Goal: Task Accomplishment & Management: Manage account settings

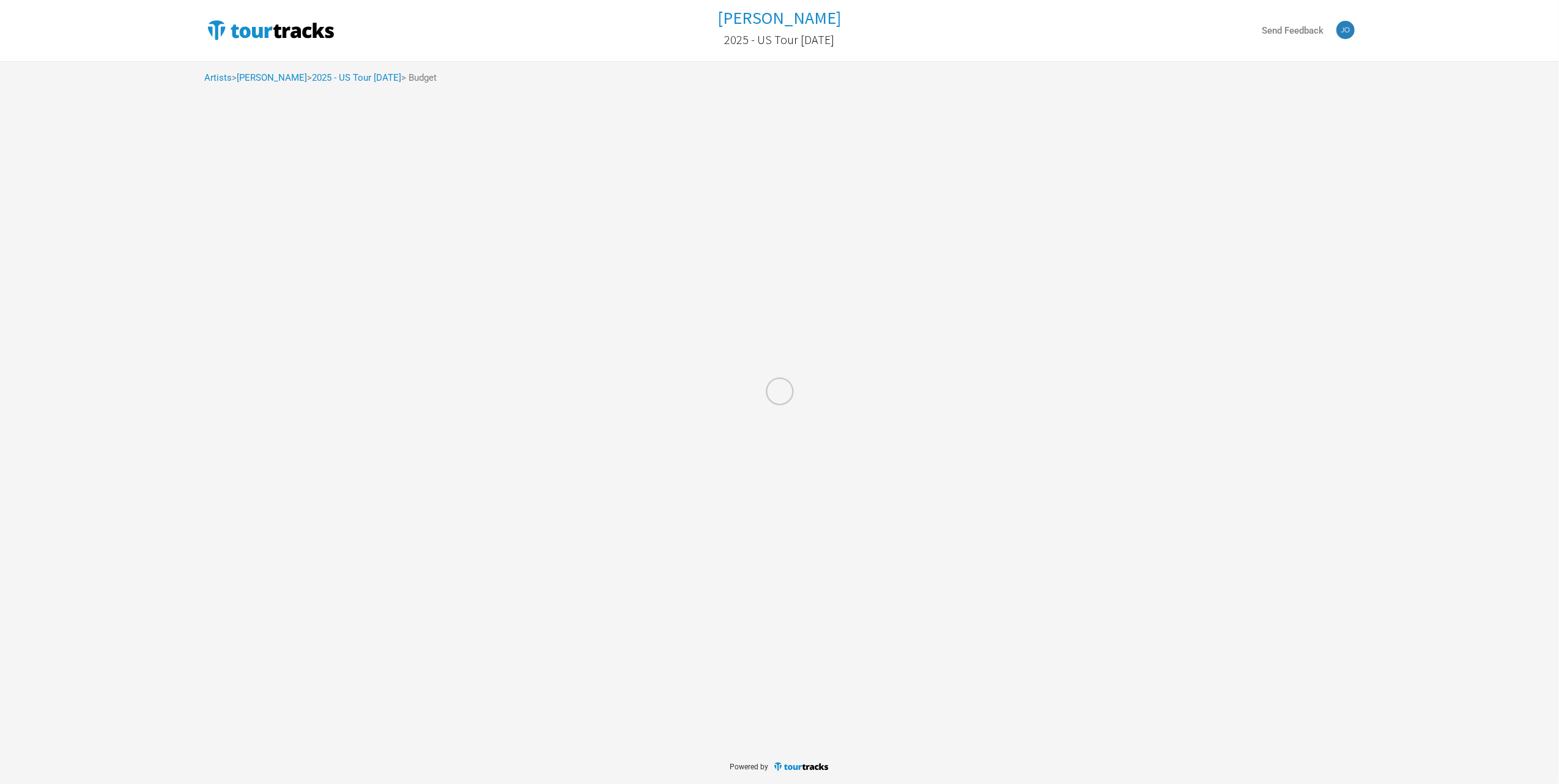
select select "% of Gross"
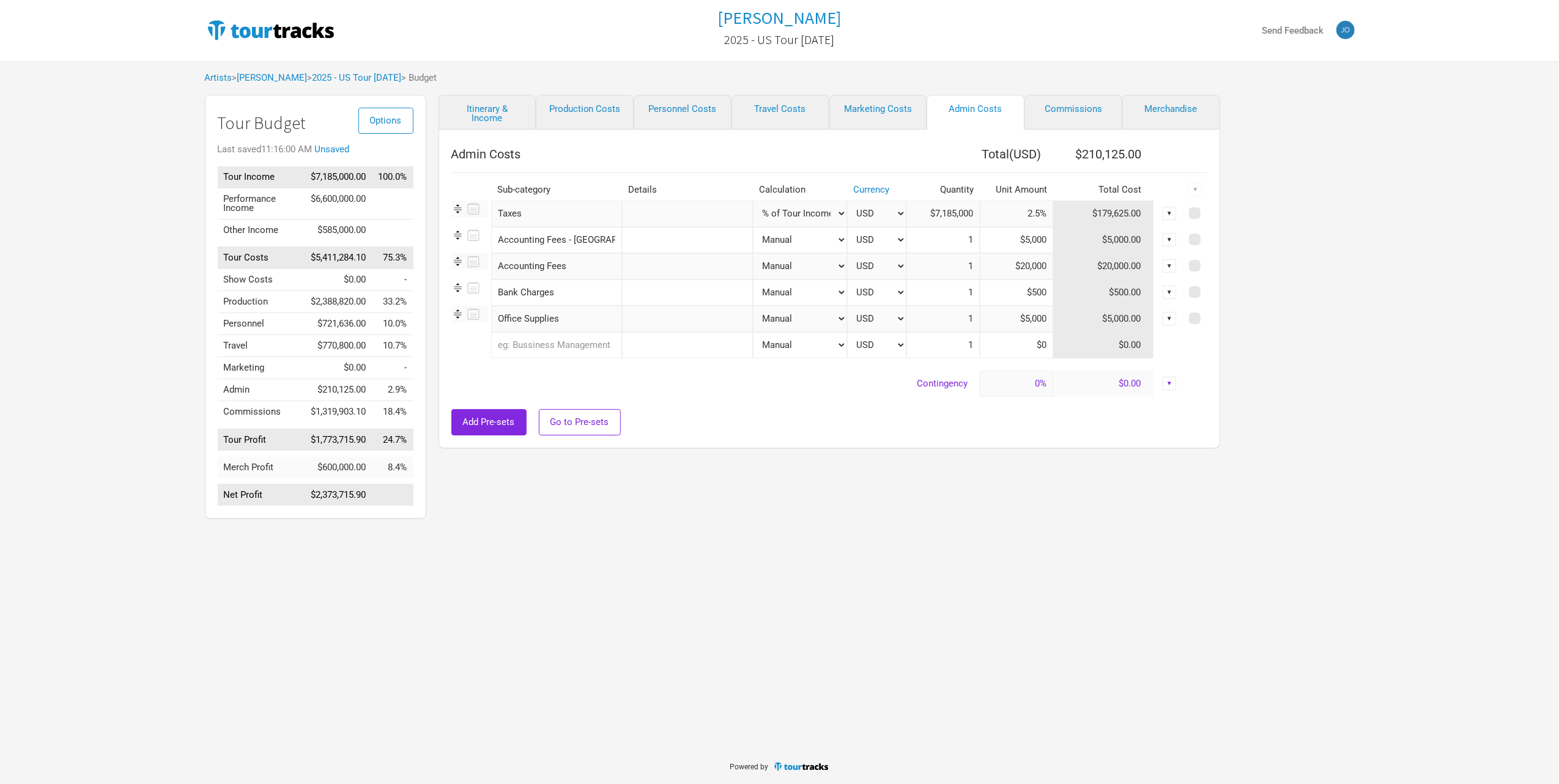
click at [223, 86] on div "Artists > [PERSON_NAME] > 2025 - US Tour [DATE] > Budget" at bounding box center [780, 77] width 1174 height 34
click at [221, 80] on link "Artists" at bounding box center [219, 77] width 28 height 11
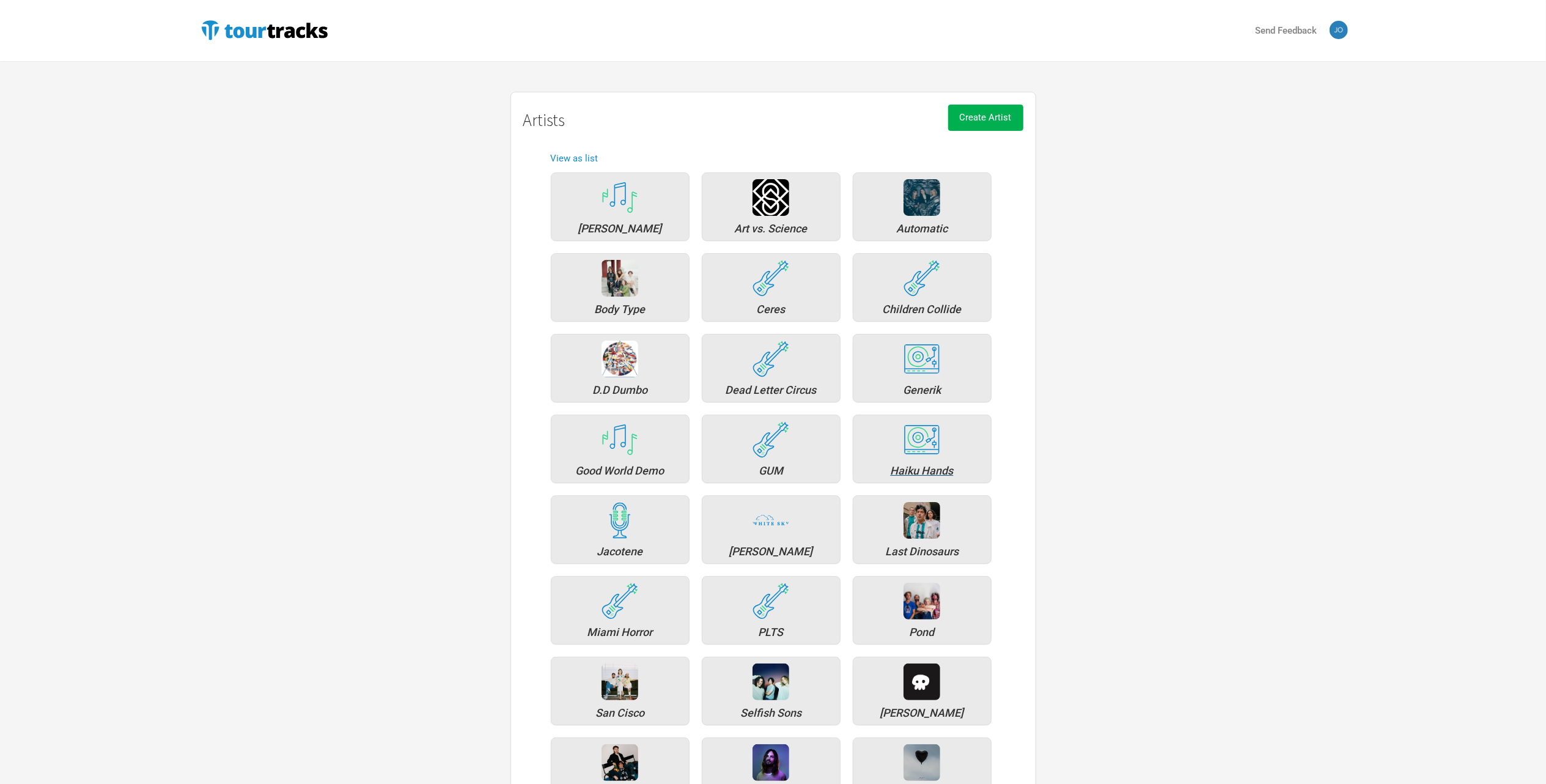
scroll to position [350, 0]
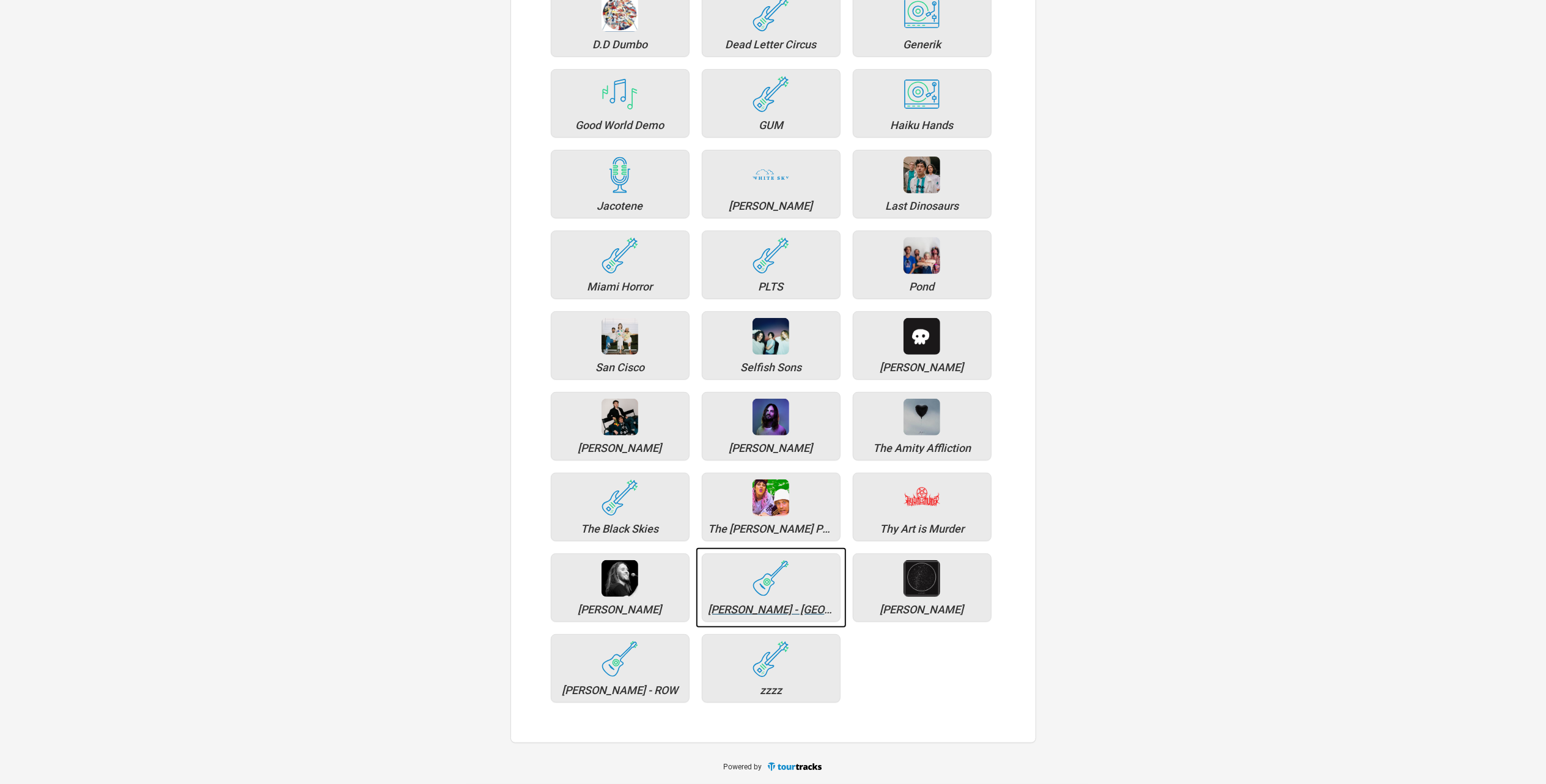
click at [772, 604] on div "[PERSON_NAME] - [GEOGRAPHIC_DATA] / [GEOGRAPHIC_DATA] / [GEOGRAPHIC_DATA]" at bounding box center [771, 610] width 125 height 11
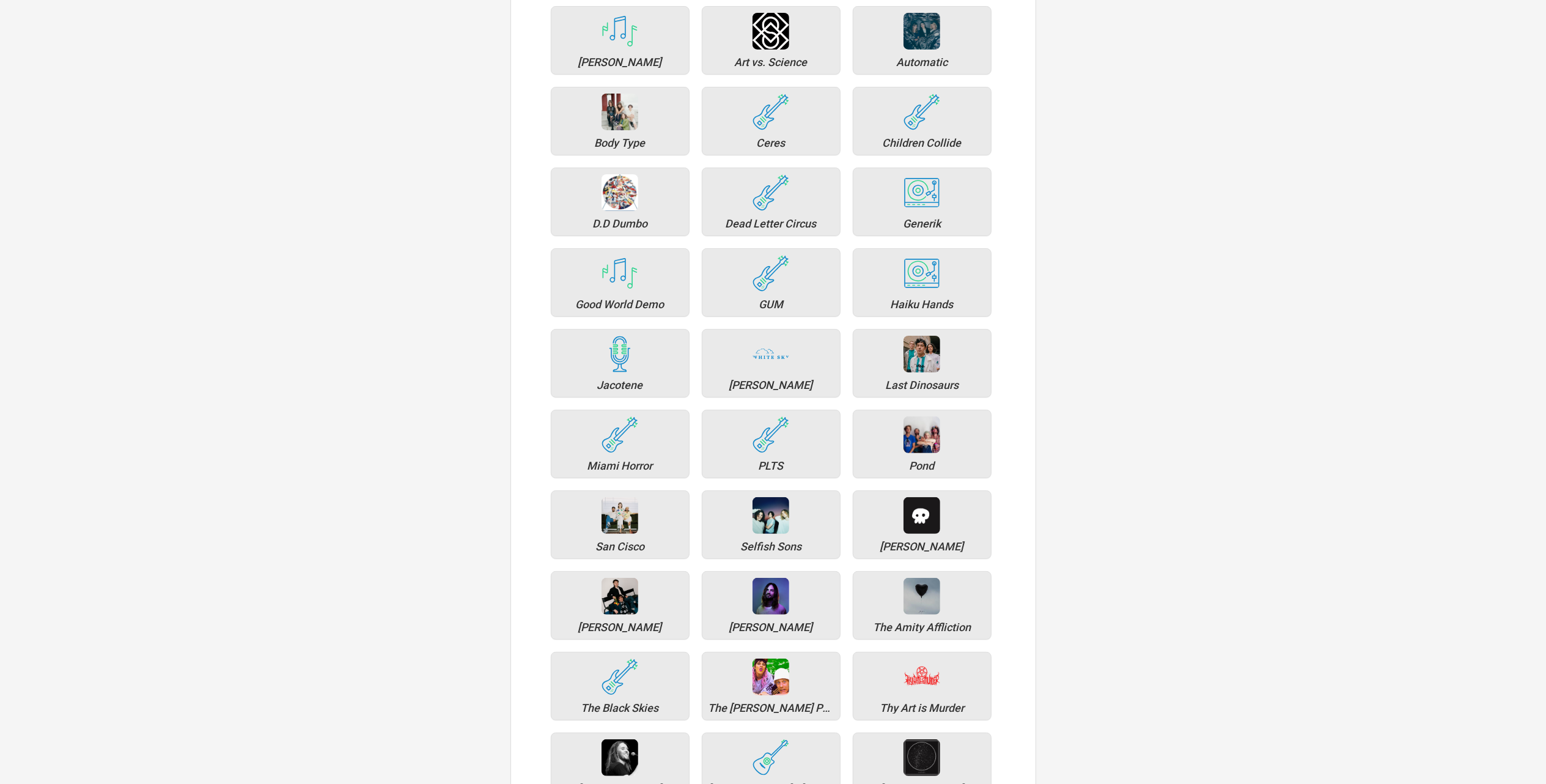
scroll to position [350, 0]
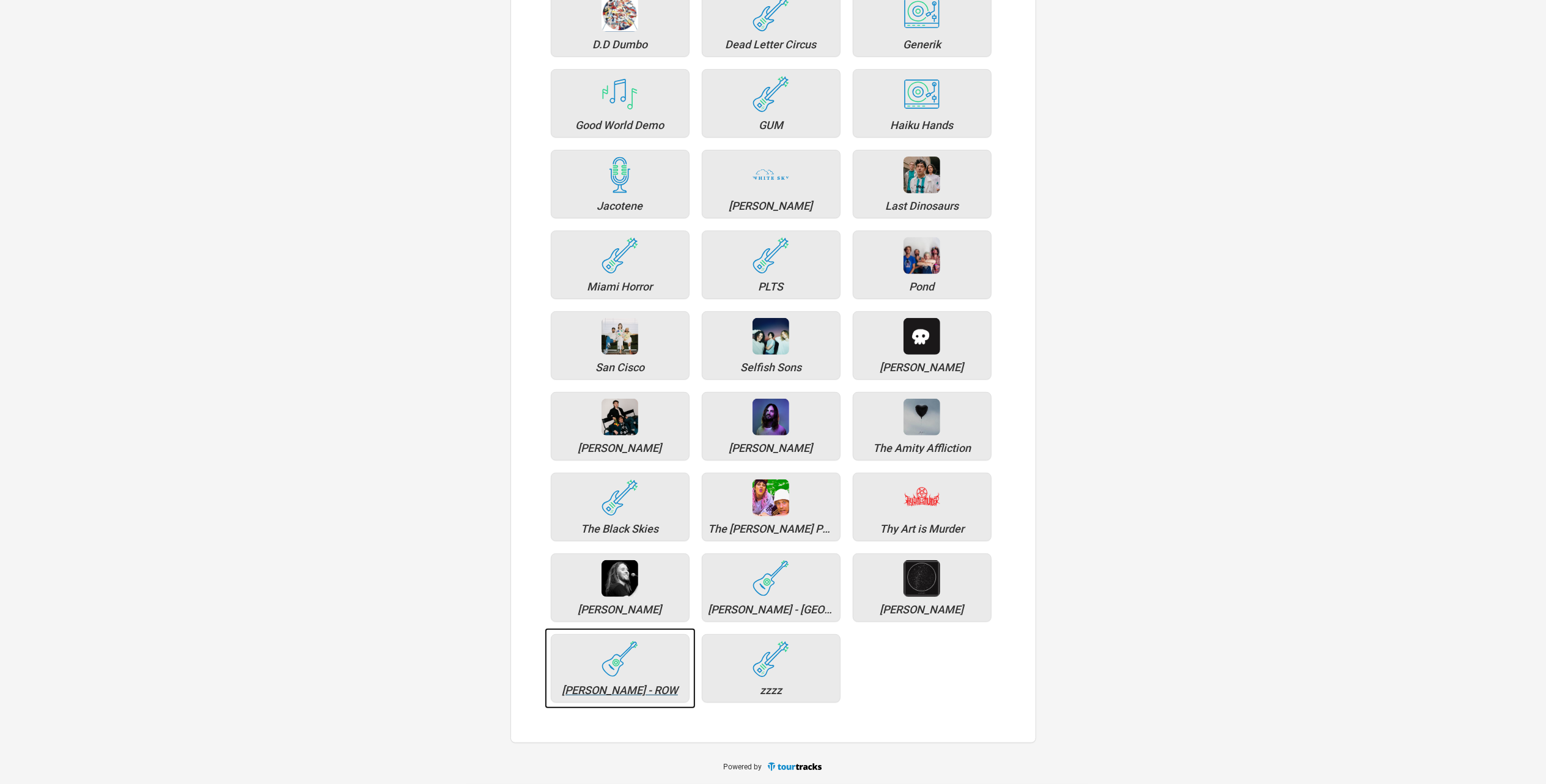
click at [582, 689] on div "[PERSON_NAME] - ROW" at bounding box center [620, 690] width 125 height 11
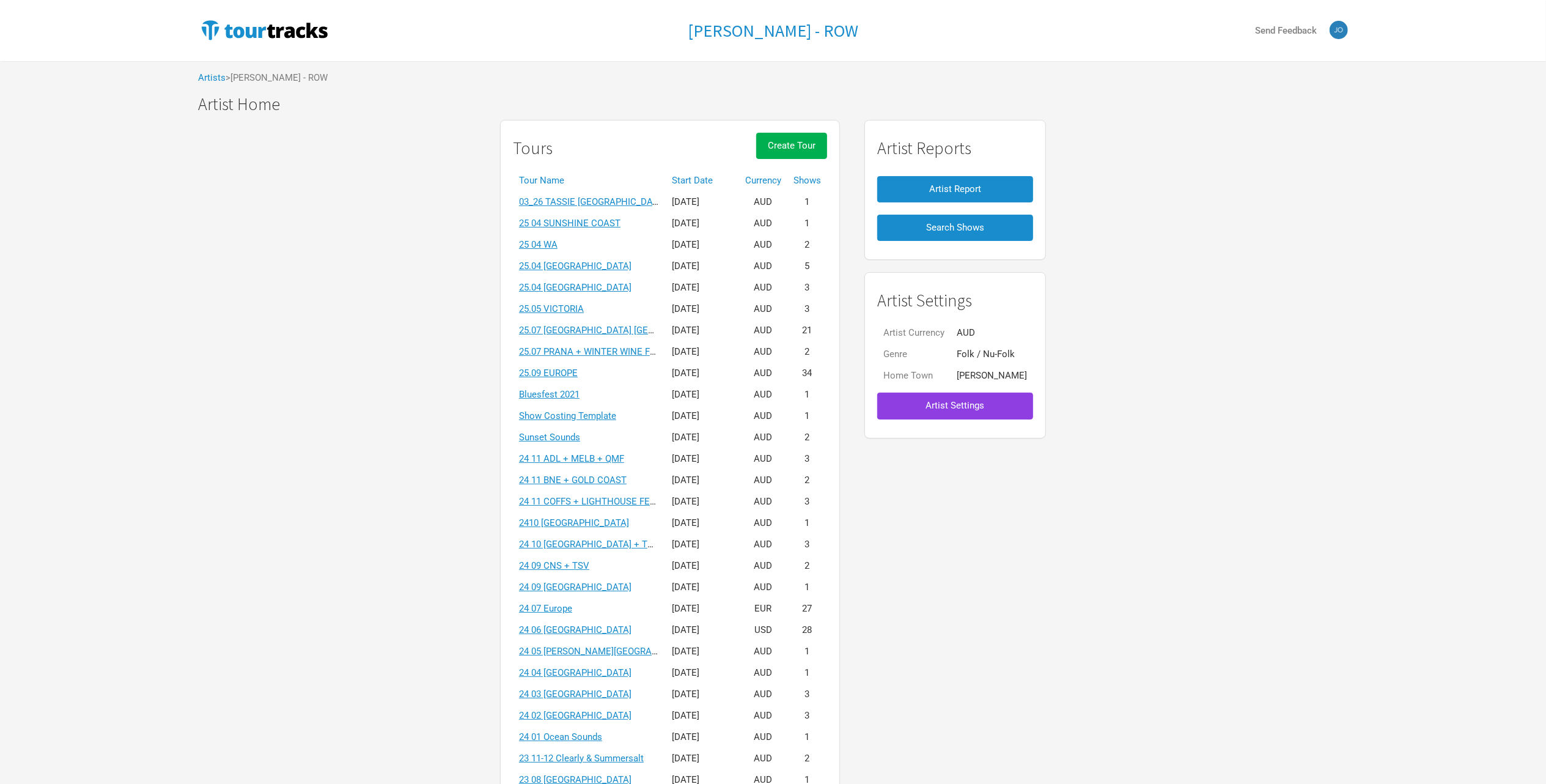
click at [955, 411] on span "Artist Settings" at bounding box center [956, 405] width 59 height 11
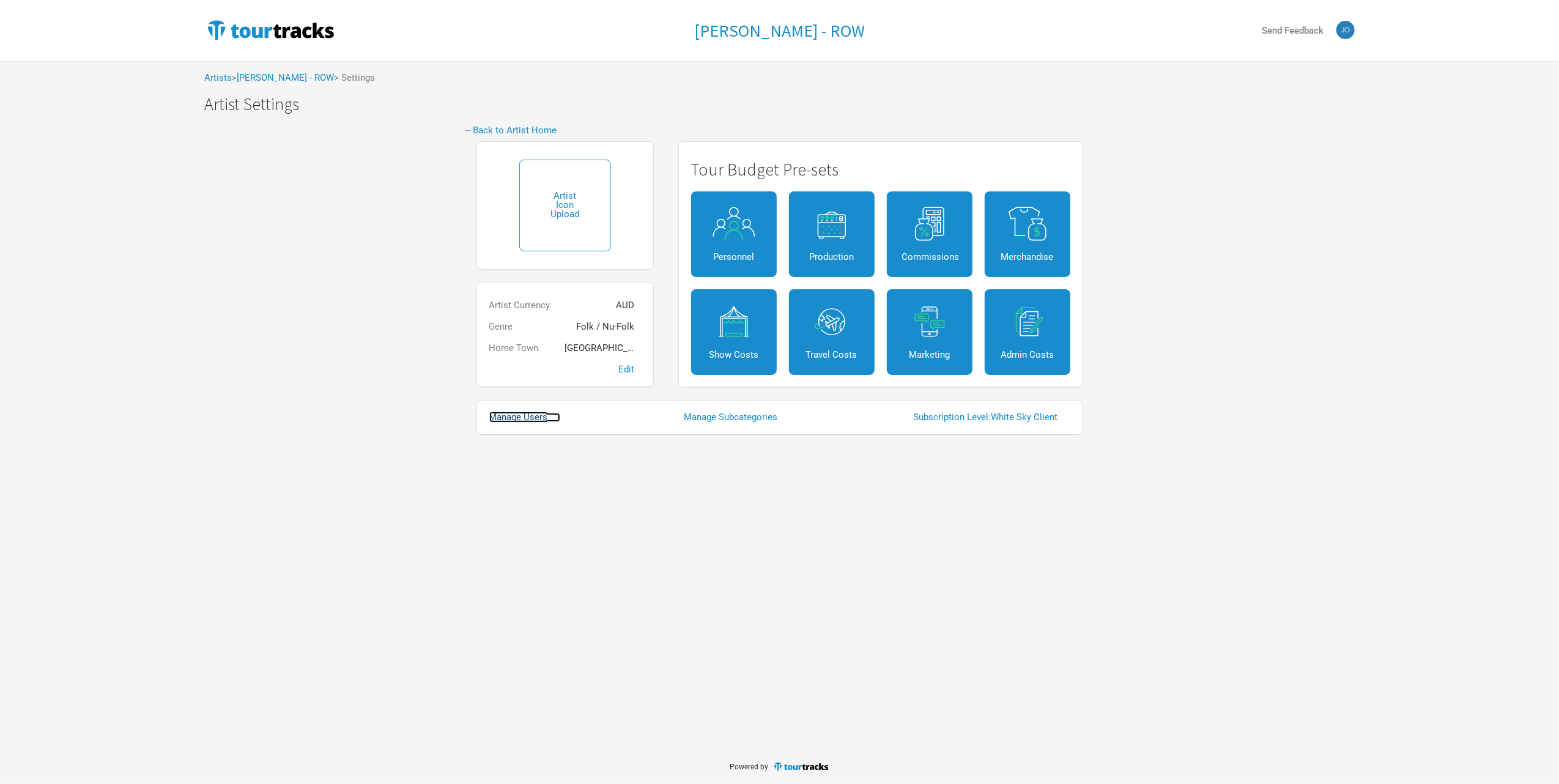
click at [526, 418] on link "Manage Users" at bounding box center [524, 417] width 71 height 9
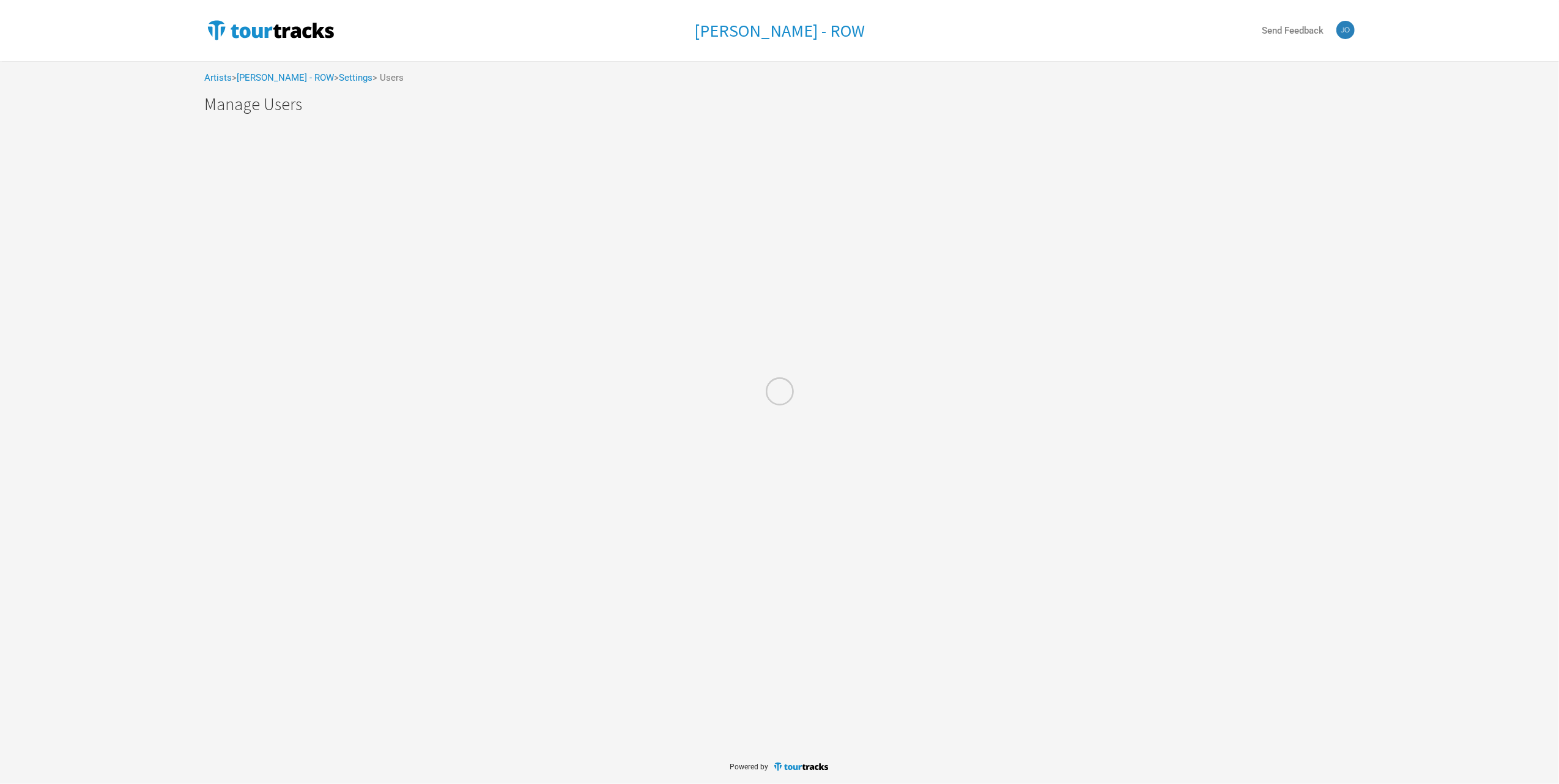
select select "50"
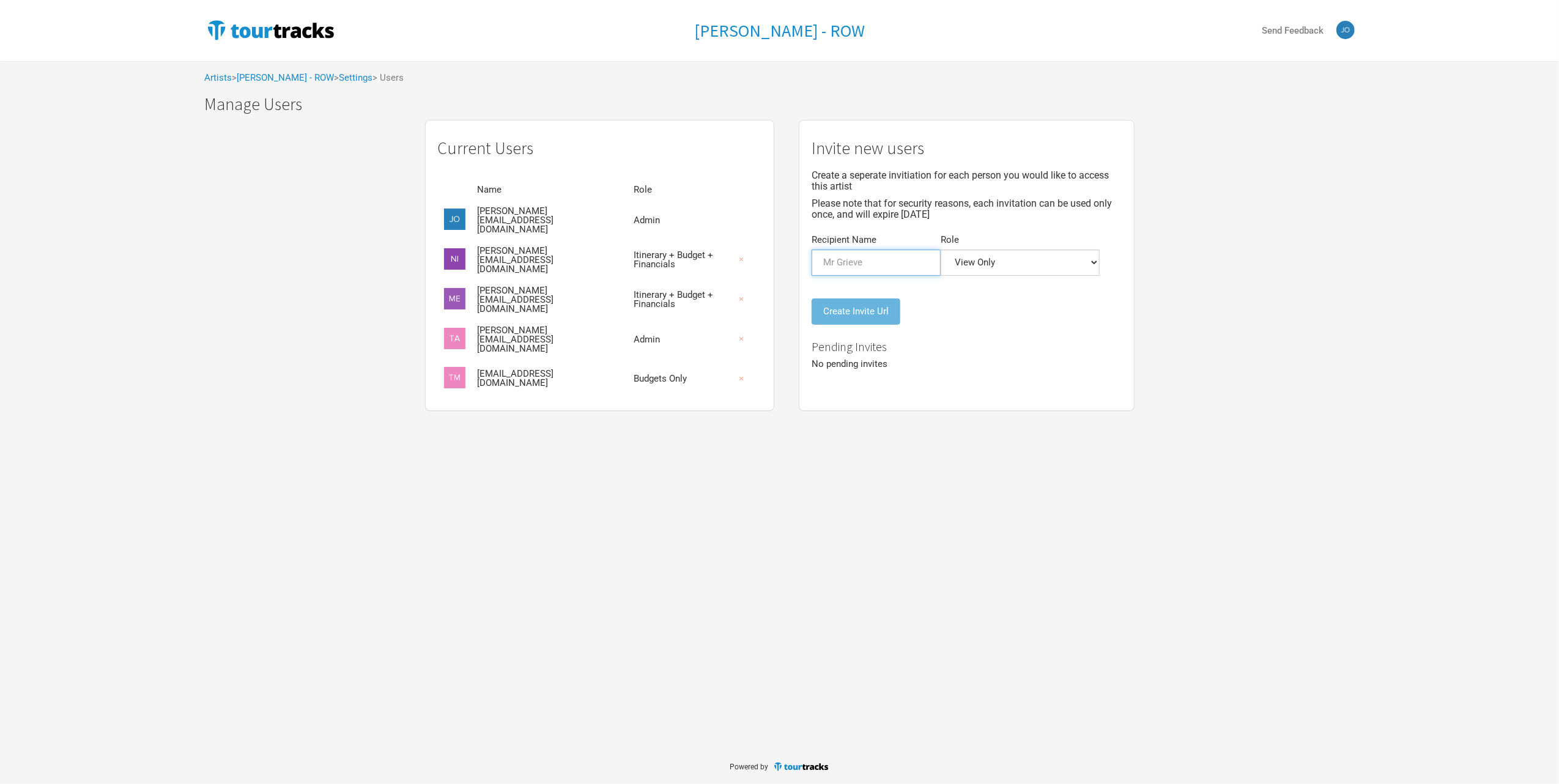
click at [815, 254] on input "Recipient Name" at bounding box center [876, 263] width 129 height 26
paste input "[PERSON_NAME] <[PERSON_NAME][EMAIL_ADDRESS][DOMAIN_NAME]>"
type input "[PERSON_NAME] <[PERSON_NAME][EMAIL_ADDRESS][DOMAIN_NAME]>"
click at [957, 250] on select "Admin Itinerary + Budget + Financials Itinerary Only Budgets Only Financials On…" at bounding box center [1020, 263] width 159 height 26
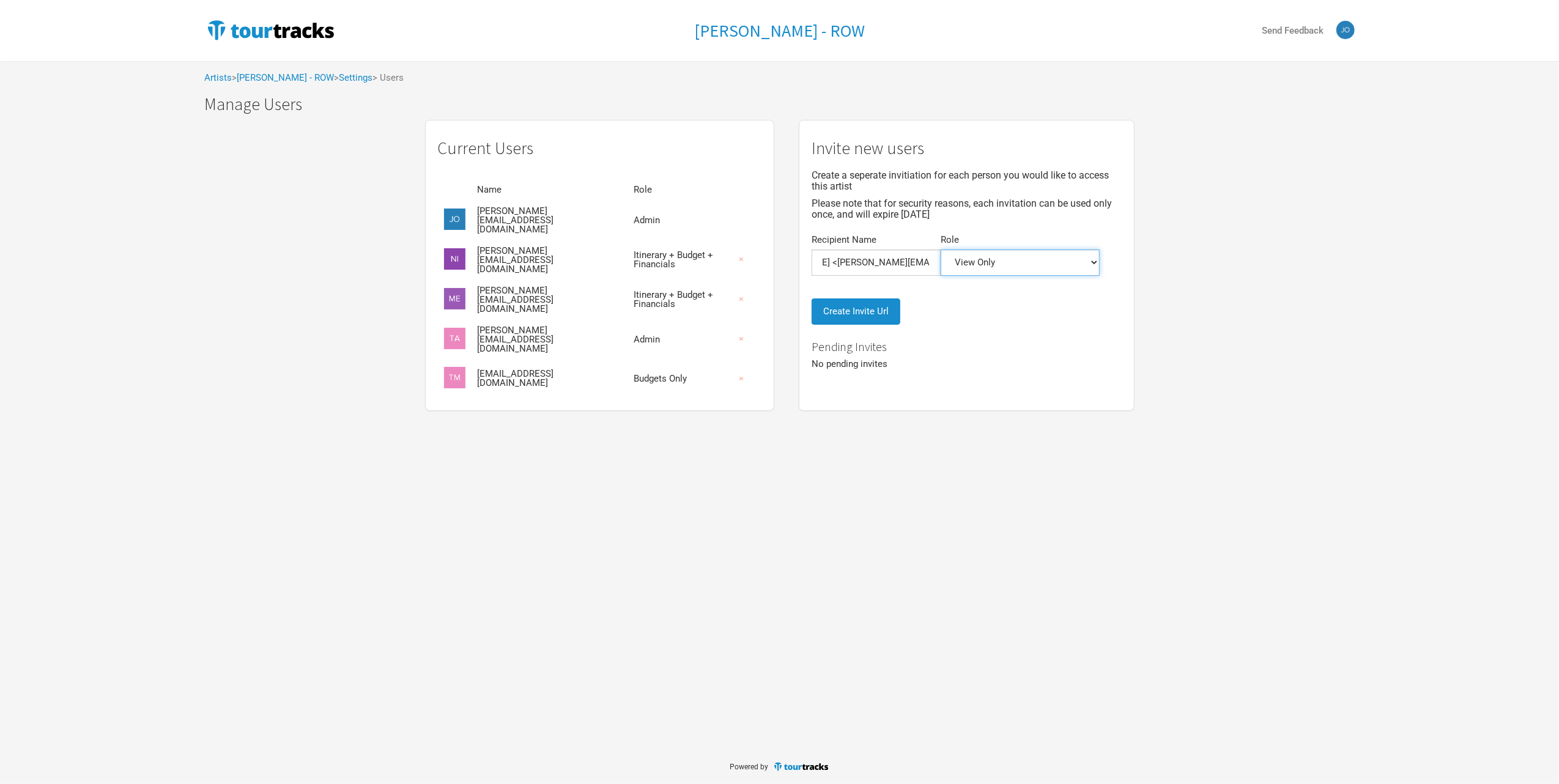
scroll to position [0, 0]
select select "5"
click at [941, 250] on select "Admin Itinerary + Budget + Financials Itinerary Only Budgets Only Financials On…" at bounding box center [1020, 263] width 159 height 26
click at [842, 253] on input "[PERSON_NAME] <[PERSON_NAME][EMAIL_ADDRESS][DOMAIN_NAME]>" at bounding box center [876, 263] width 129 height 26
drag, startPoint x: 826, startPoint y: 252, endPoint x: 754, endPoint y: 252, distance: 72.0
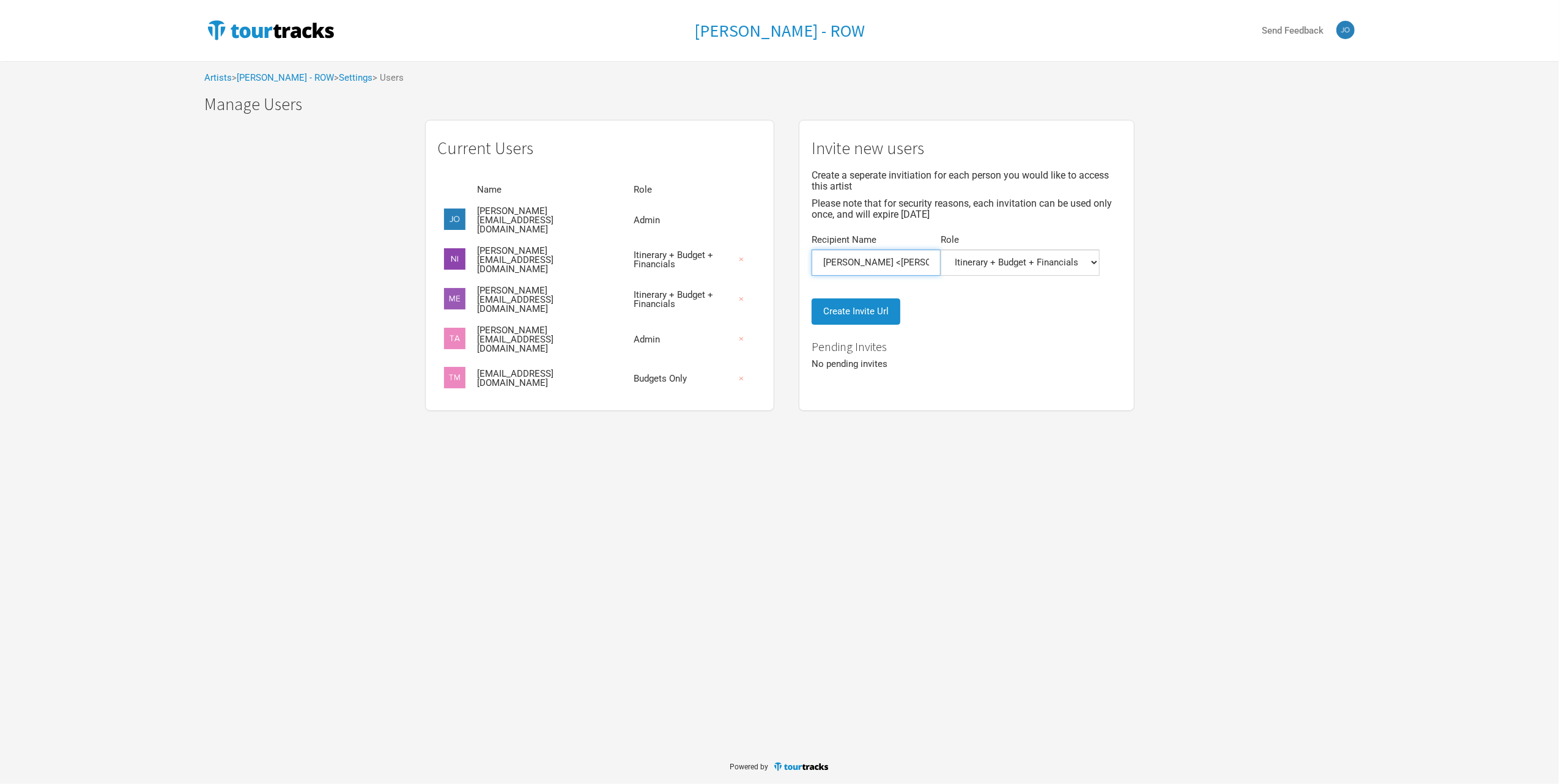
click at [799, 252] on div "Invite new users Create a seperate invitiation for each person you would like t…" at bounding box center [966, 265] width 335 height 291
click at [849, 253] on input "[PERSON_NAME][EMAIL_ADDRESS][DOMAIN_NAME]>" at bounding box center [876, 263] width 129 height 26
type input "[PERSON_NAME][EMAIL_ADDRESS][DOMAIN_NAME]"
click at [823, 299] on button "Create Invite Url" at bounding box center [856, 311] width 89 height 26
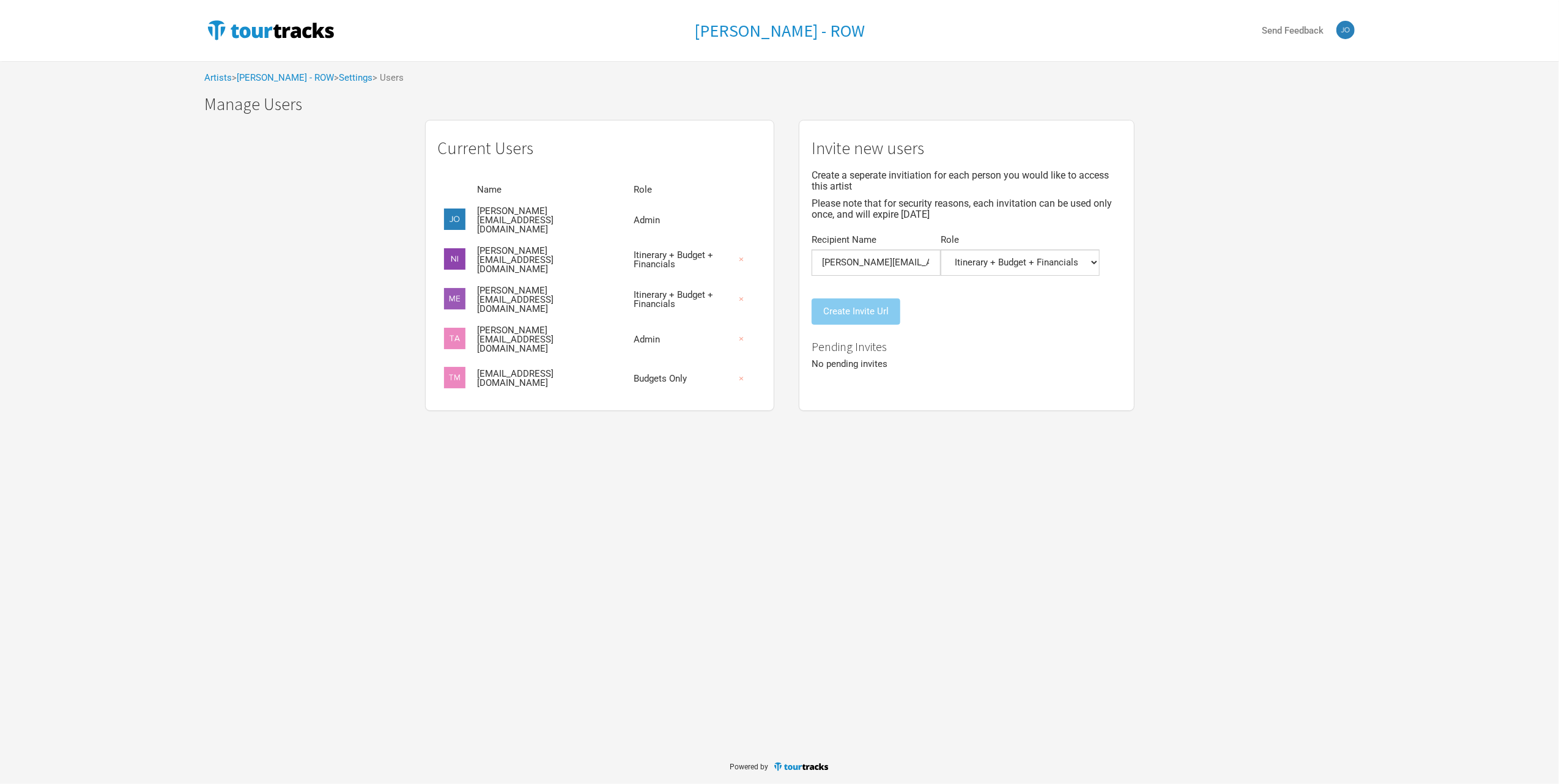
scroll to position [0, 0]
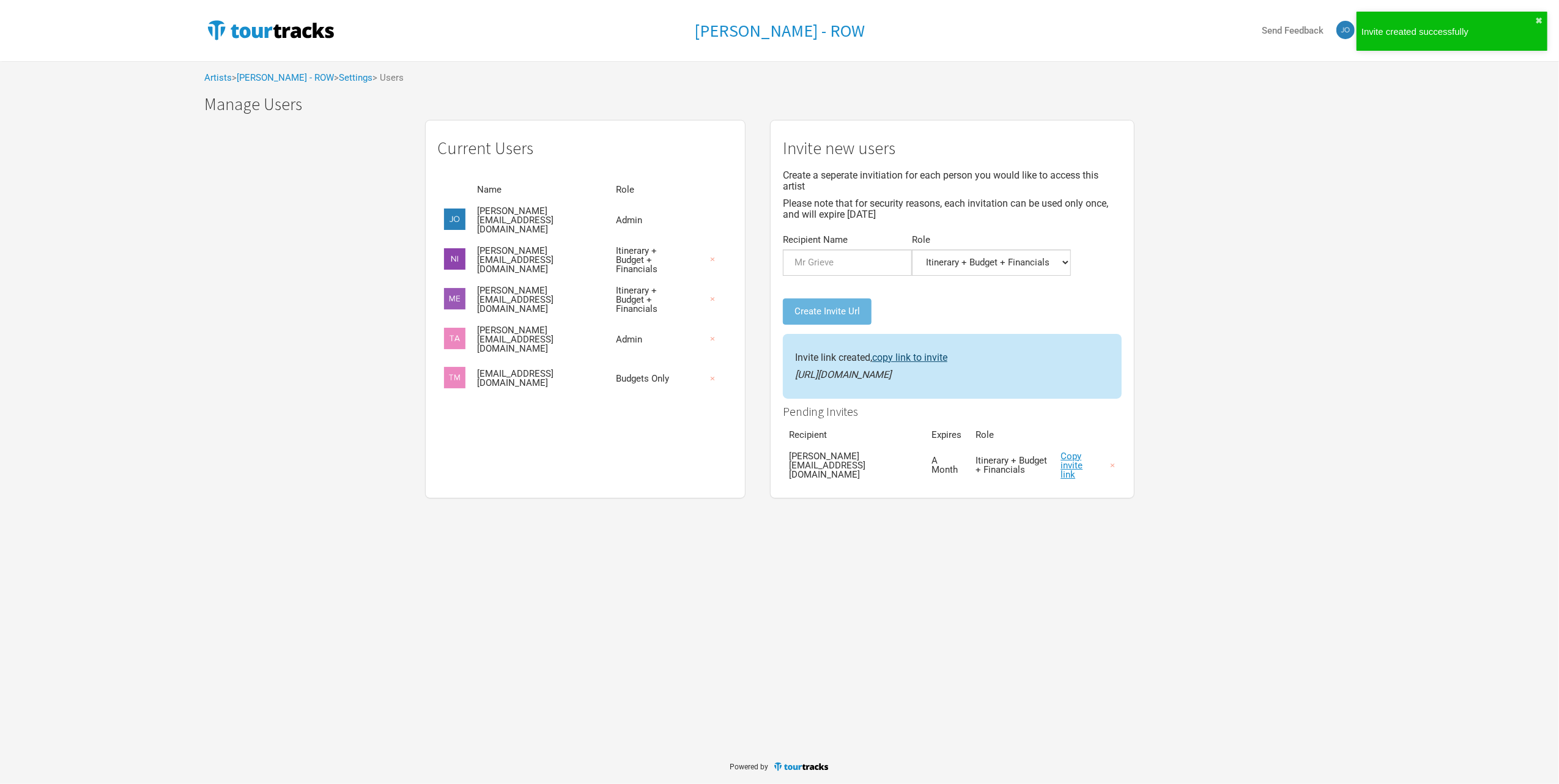
click at [898, 351] on link "copy link to invite" at bounding box center [910, 357] width 75 height 12
